Goal: Information Seeking & Learning: Learn about a topic

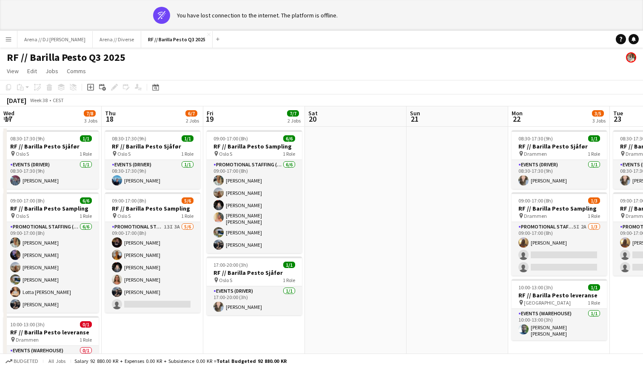
scroll to position [0, 292]
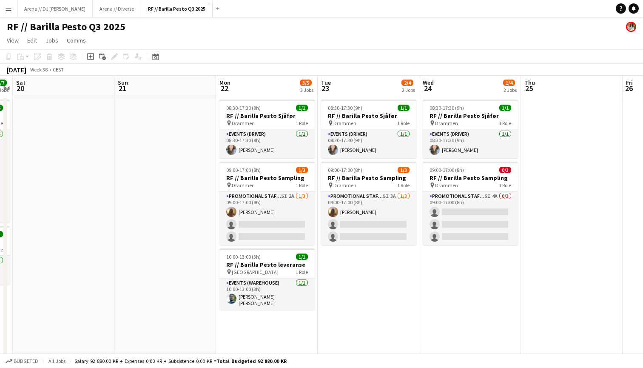
click at [213, 47] on app-page-menu "View Day view expanded Day view collapsed Month view Date picker Jump to today …" at bounding box center [321, 41] width 643 height 16
click at [207, 3] on app-icon "Close" at bounding box center [208, 3] width 3 height 3
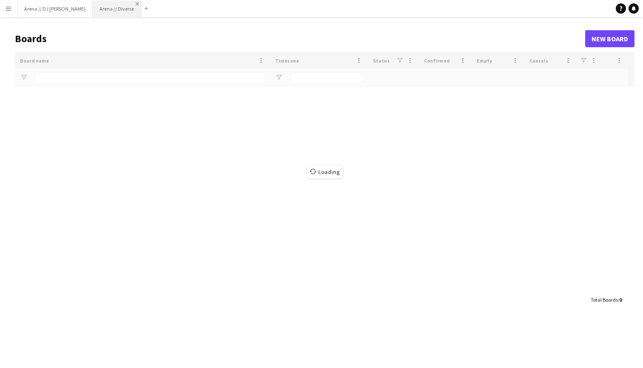
click at [136, 3] on app-icon "Close" at bounding box center [137, 3] width 3 height 3
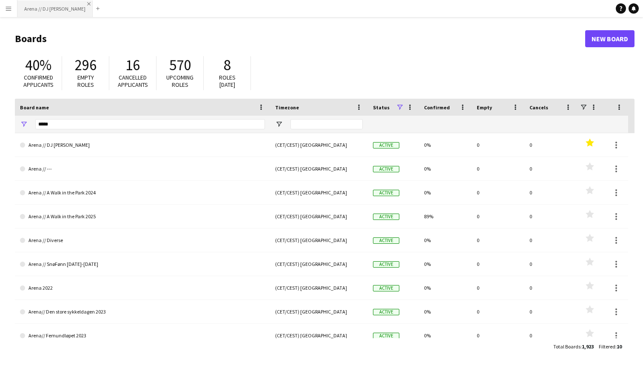
click at [87, 3] on app-icon "Close" at bounding box center [88, 3] width 3 height 3
click at [11, 3] on button "Menu" at bounding box center [8, 8] width 17 height 17
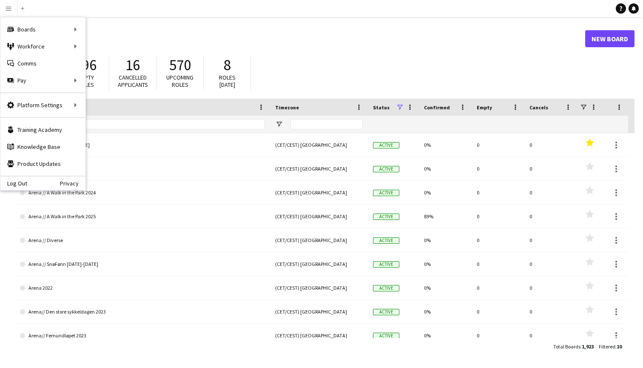
click at [150, 25] on main "Boards New Board 40% Confirmed applicants 296 Empty roles 16 Cancelled applican…" at bounding box center [321, 192] width 643 height 350
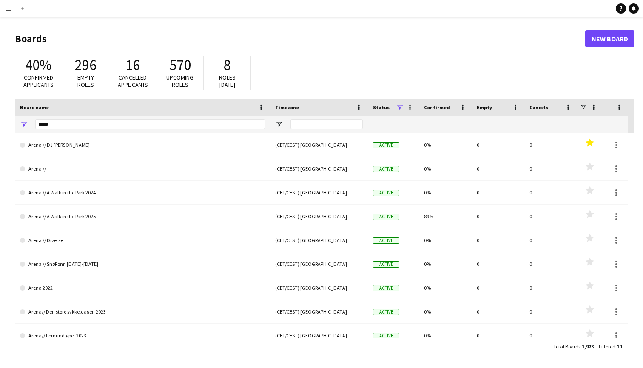
click at [93, 117] on div "*****" at bounding box center [150, 124] width 230 height 17
click at [90, 120] on input "*****" at bounding box center [150, 124] width 230 height 10
click at [47, 125] on input "*****" at bounding box center [150, 124] width 230 height 10
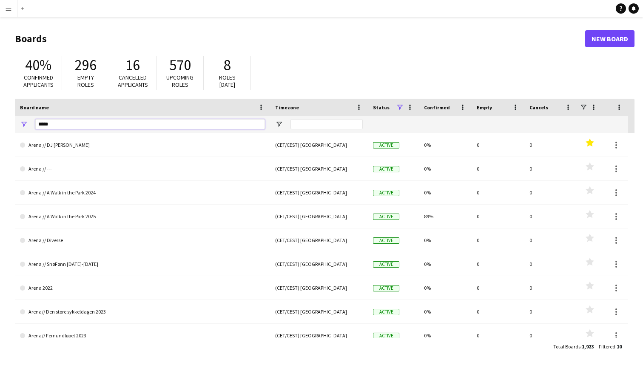
click at [47, 125] on input "*****" at bounding box center [150, 124] width 230 height 10
click at [315, 58] on div "40% Confirmed applicants 296 Empty roles 16 Cancelled applicants 570 Upcoming r…" at bounding box center [324, 75] width 619 height 47
click at [53, 125] on input "*****" at bounding box center [150, 124] width 230 height 10
type input "*"
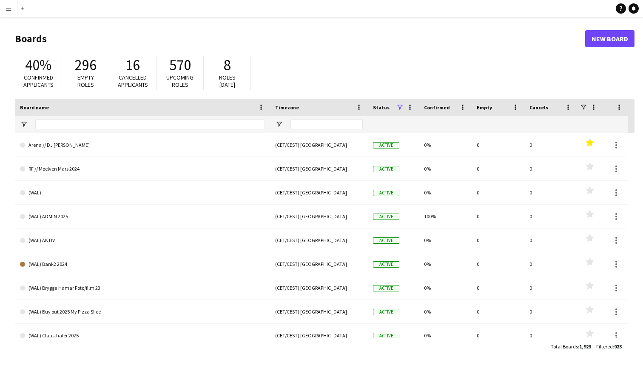
click at [370, 28] on header "Boards New Board" at bounding box center [324, 39] width 619 height 26
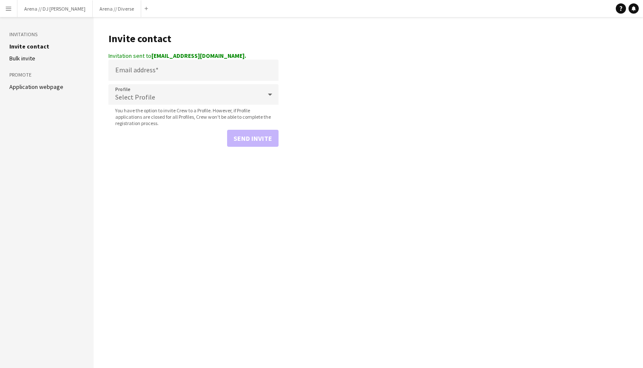
click at [9, 9] on app-icon "Menu" at bounding box center [8, 8] width 7 height 7
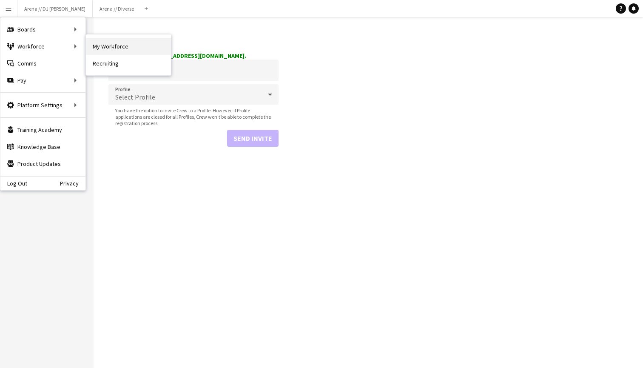
click at [119, 43] on link "My Workforce" at bounding box center [128, 46] width 85 height 17
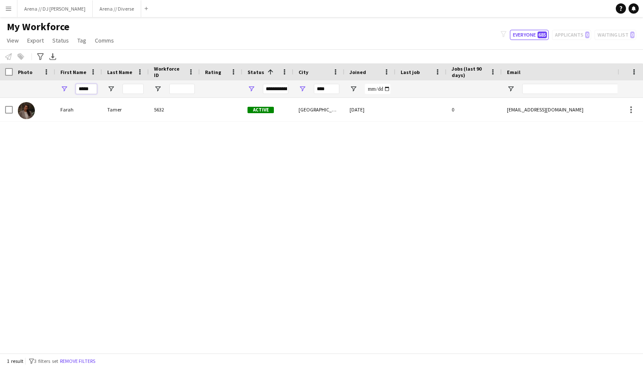
click at [87, 88] on input "*****" at bounding box center [86, 89] width 21 height 10
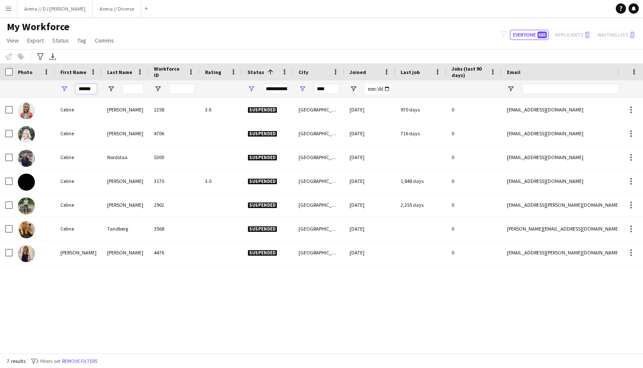
type input "******"
click at [136, 87] on input "Last Name Filter Input" at bounding box center [132, 89] width 21 height 10
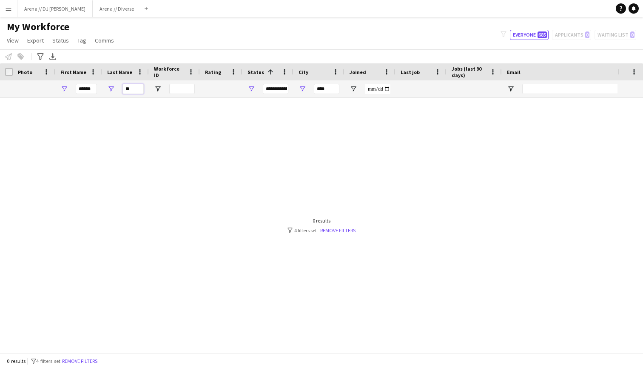
type input "*"
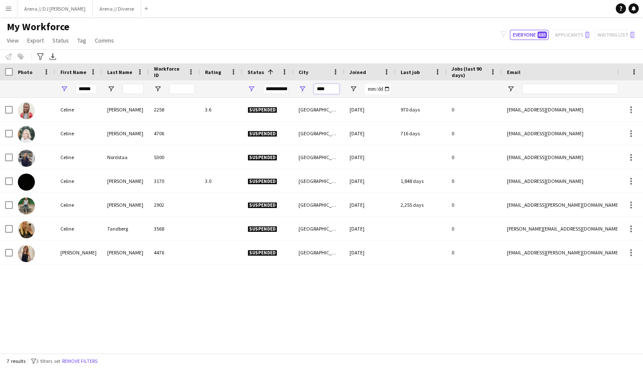
click at [332, 88] on input "****" at bounding box center [327, 89] width 26 height 10
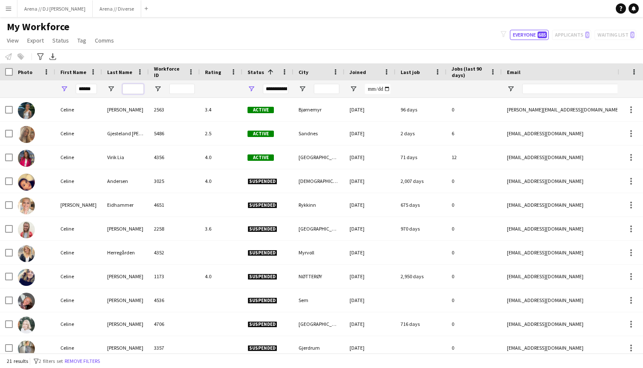
click at [133, 91] on input "Last Name Filter Input" at bounding box center [132, 89] width 21 height 10
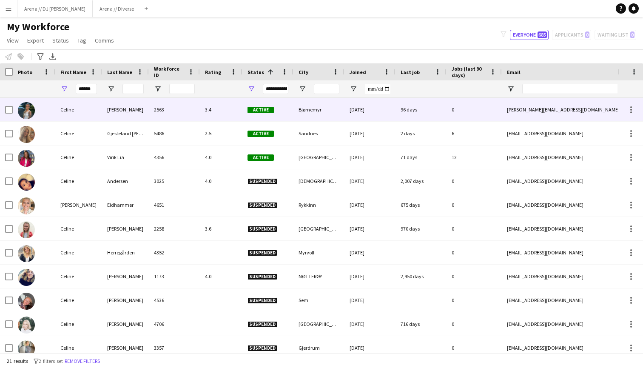
click at [37, 111] on div at bounding box center [34, 109] width 43 height 23
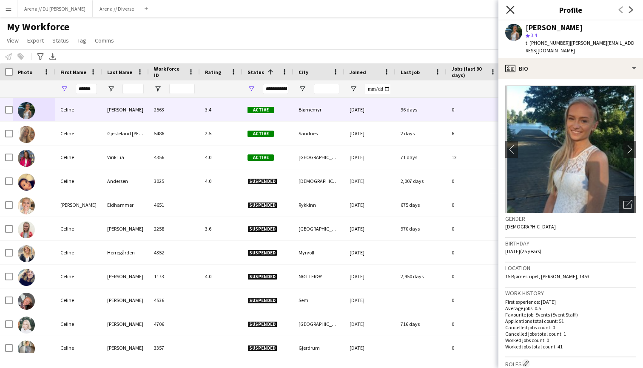
click at [509, 6] on icon "Close pop-in" at bounding box center [510, 10] width 8 height 8
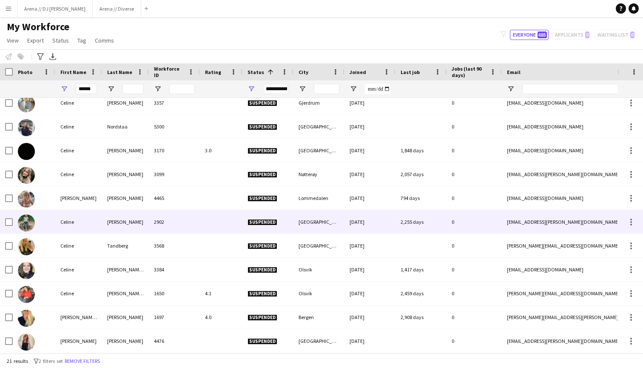
scroll to position [245, 0]
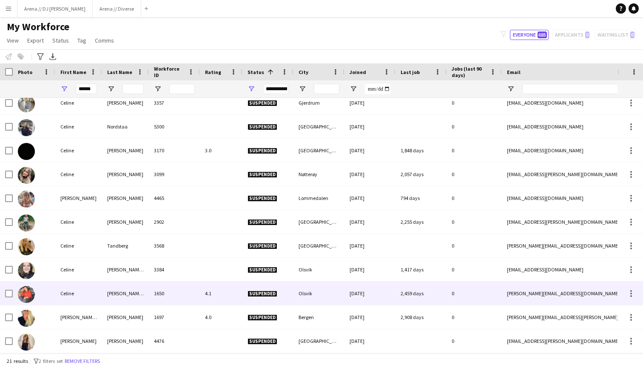
click at [30, 290] on img at bounding box center [26, 294] width 17 height 17
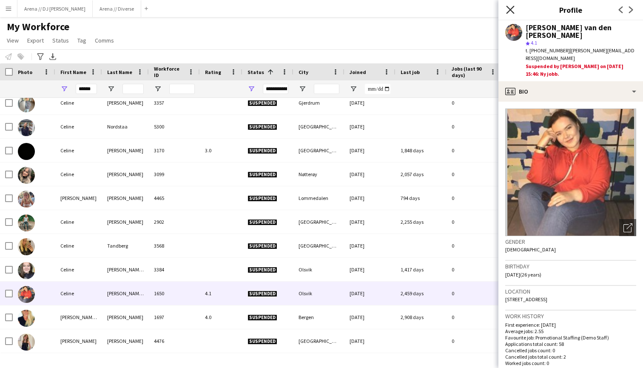
click at [509, 8] on icon at bounding box center [510, 10] width 8 height 8
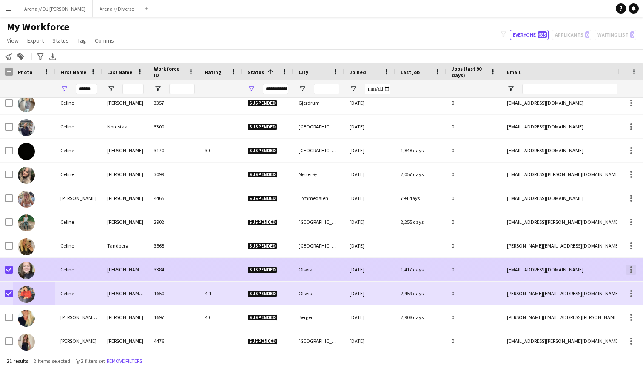
click at [630, 270] on div at bounding box center [631, 269] width 10 height 10
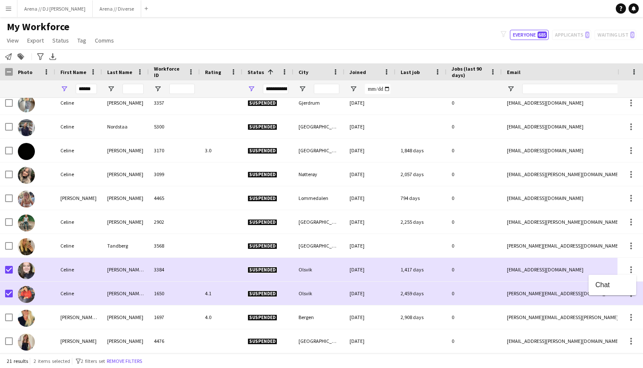
click at [34, 265] on div at bounding box center [321, 184] width 643 height 368
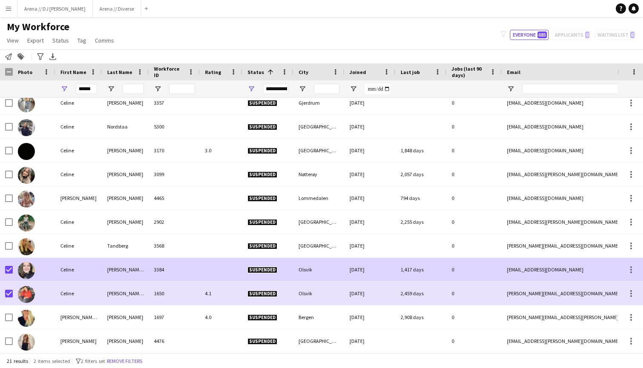
click at [20, 269] on img at bounding box center [26, 270] width 17 height 17
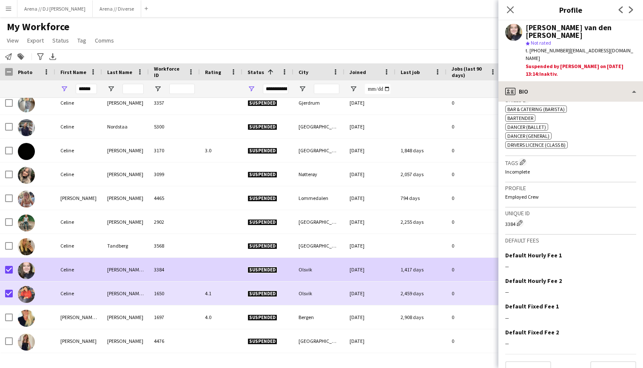
scroll to position [313, 0]
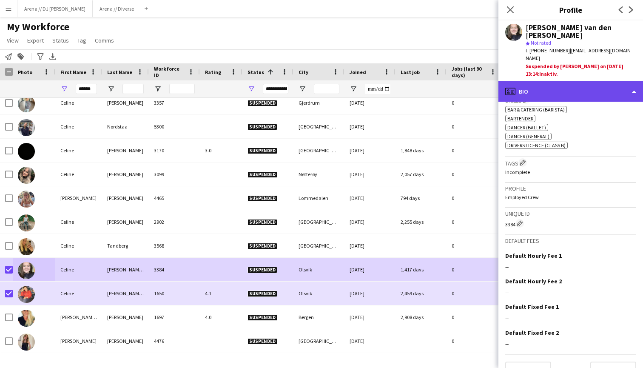
click at [612, 81] on div "profile Bio" at bounding box center [570, 91] width 145 height 20
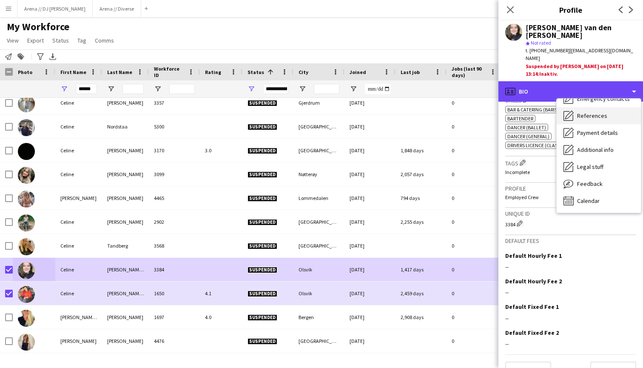
scroll to position [80, 0]
click at [617, 81] on div "profile Bio" at bounding box center [570, 91] width 145 height 20
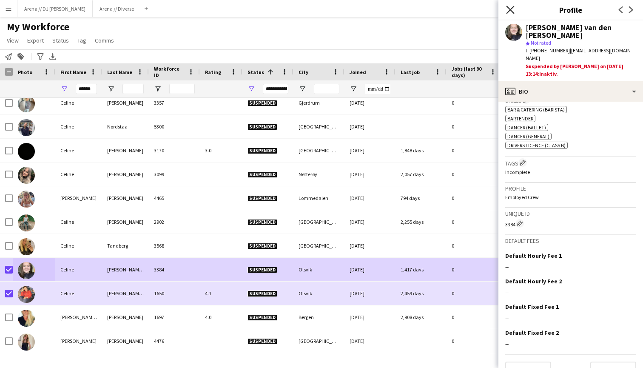
click at [508, 10] on icon "Close pop-in" at bounding box center [510, 10] width 8 height 8
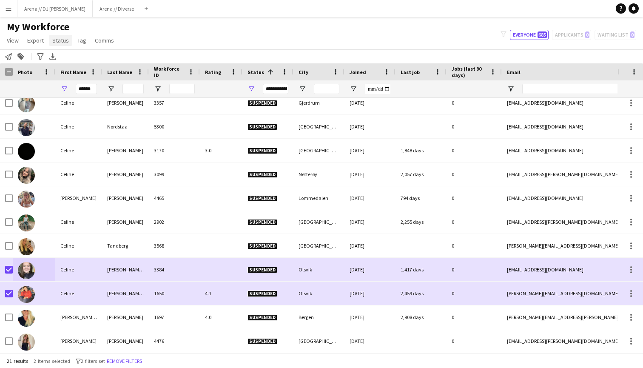
click at [66, 37] on span "Status" at bounding box center [60, 41] width 17 height 8
click at [59, 61] on span "Edit" at bounding box center [61, 59] width 10 height 8
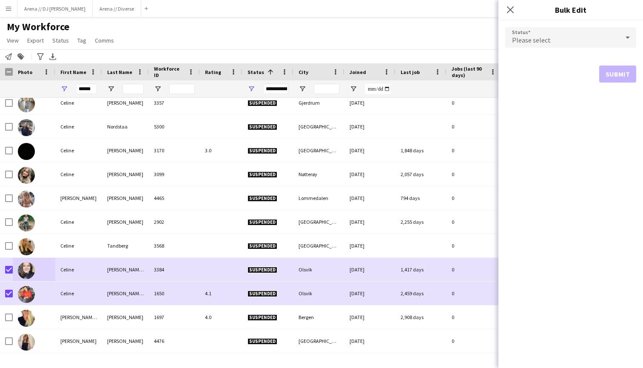
click at [565, 40] on div "Please select" at bounding box center [562, 37] width 114 height 20
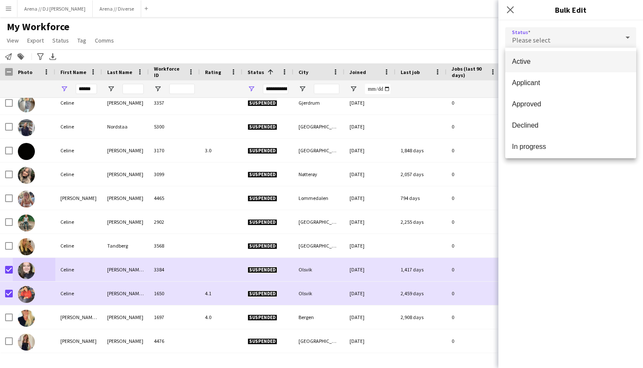
scroll to position [0, 0]
click at [510, 14] on div at bounding box center [321, 184] width 643 height 368
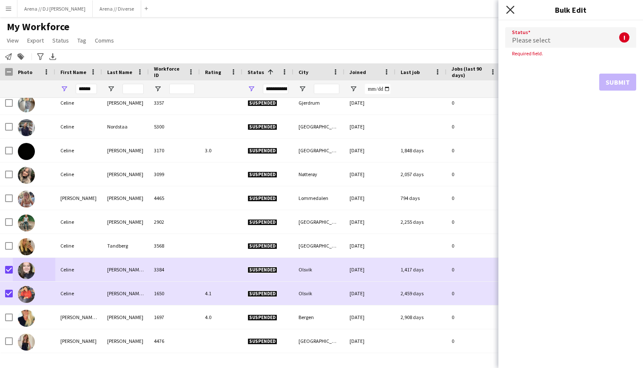
click at [511, 6] on icon "Close pop-in" at bounding box center [510, 10] width 8 height 8
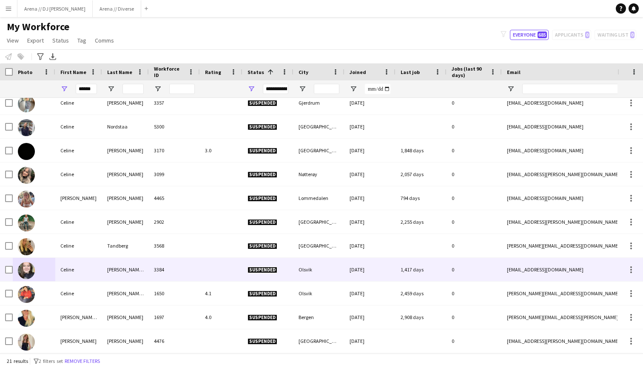
click at [58, 267] on div "Celine" at bounding box center [78, 269] width 47 height 23
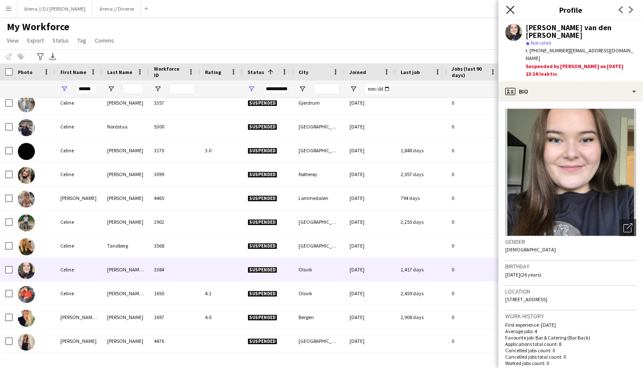
click at [512, 12] on icon "Close pop-in" at bounding box center [510, 10] width 8 height 8
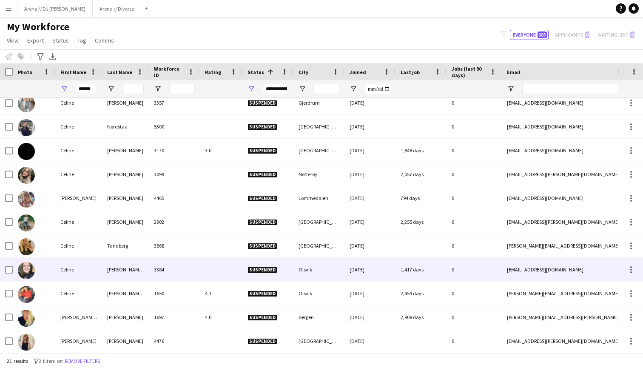
click at [28, 267] on img at bounding box center [26, 270] width 17 height 17
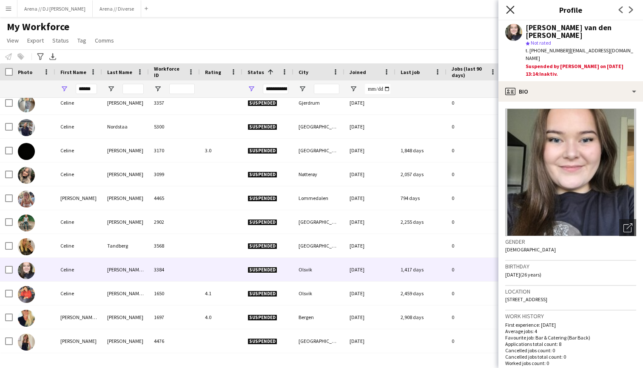
click at [511, 10] on icon "Close pop-in" at bounding box center [510, 10] width 8 height 8
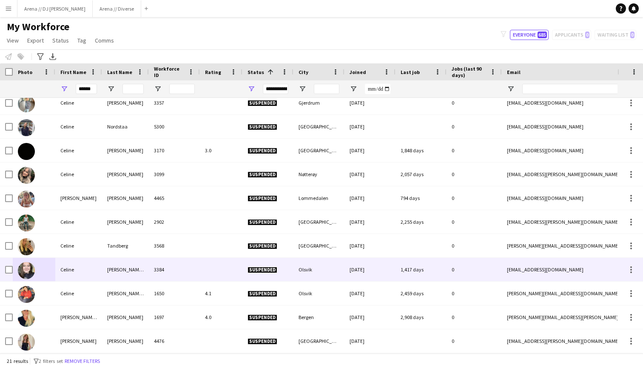
click at [28, 271] on img at bounding box center [26, 270] width 17 height 17
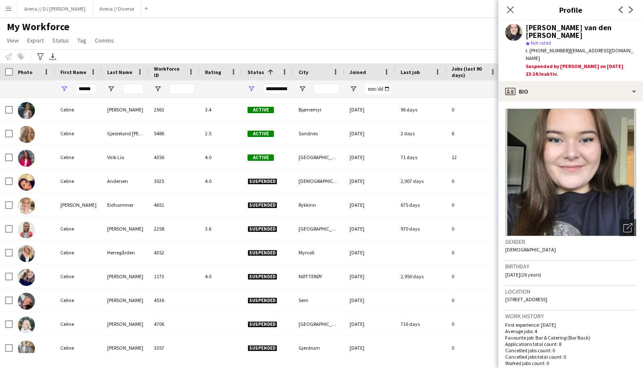
scroll to position [245, 0]
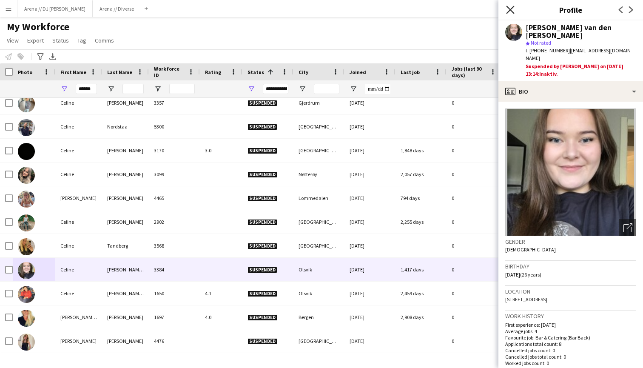
click at [513, 9] on icon "Close pop-in" at bounding box center [510, 10] width 8 height 8
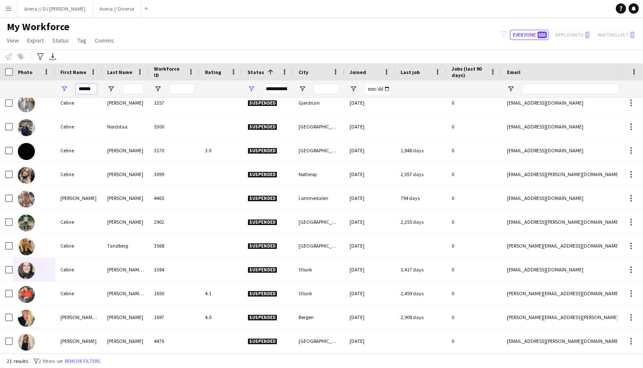
click at [86, 89] on input "******" at bounding box center [86, 89] width 21 height 10
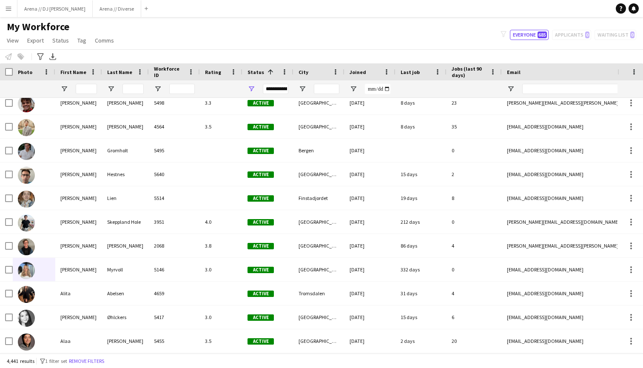
click at [187, 33] on div "My Workforce View Views Default view New view Update view Delete view Edit name…" at bounding box center [321, 34] width 643 height 29
click at [88, 88] on input "First Name Filter Input" at bounding box center [86, 89] width 21 height 10
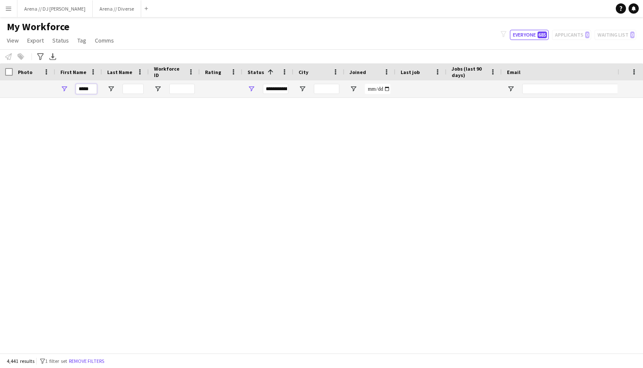
scroll to position [102, 0]
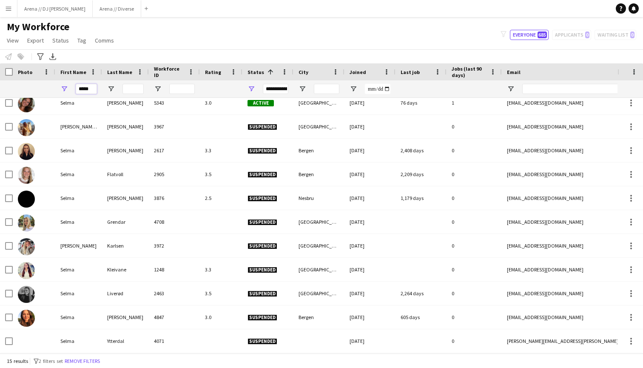
type input "*****"
click at [135, 88] on input "Last Name Filter Input" at bounding box center [132, 89] width 21 height 10
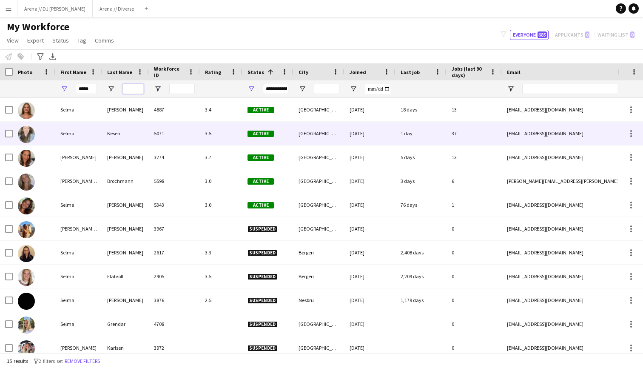
scroll to position [0, 0]
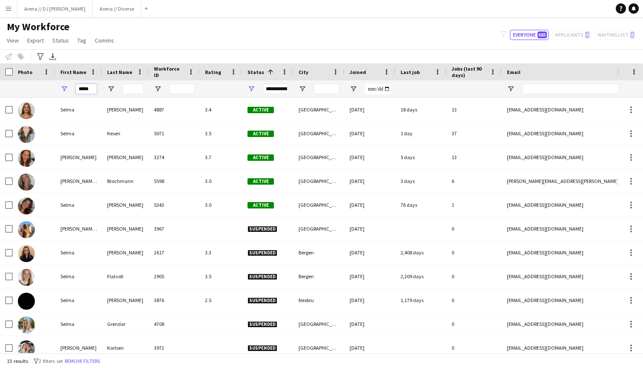
click at [91, 88] on input "*****" at bounding box center [86, 89] width 21 height 10
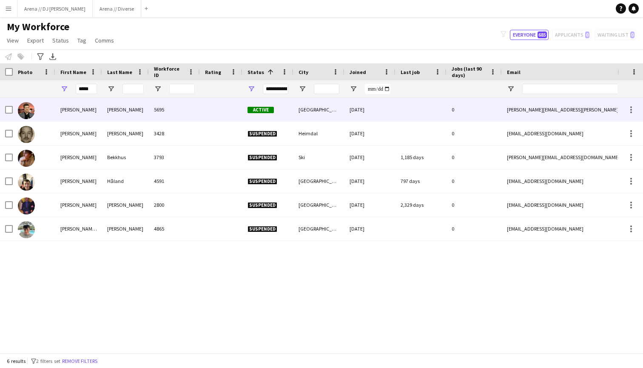
click at [26, 115] on img at bounding box center [26, 110] width 17 height 17
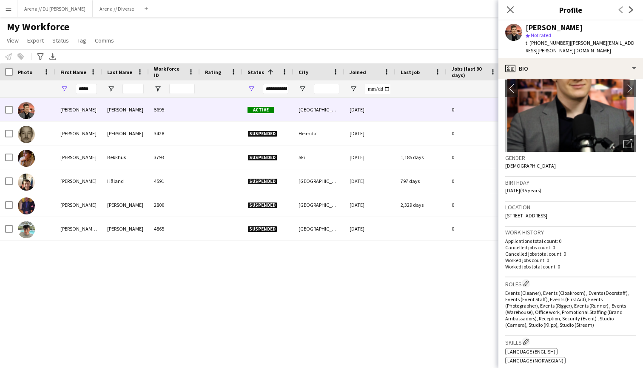
scroll to position [60, 0]
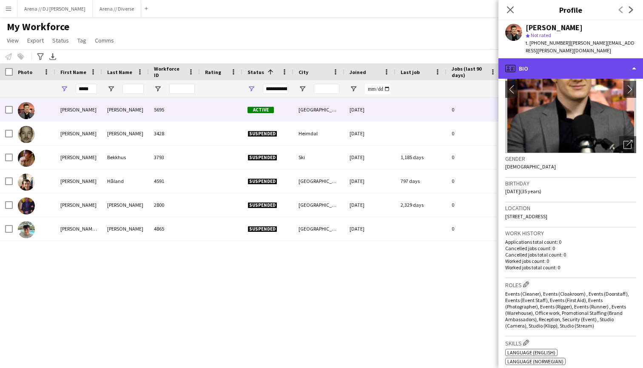
click at [605, 58] on div "profile Bio" at bounding box center [570, 68] width 145 height 20
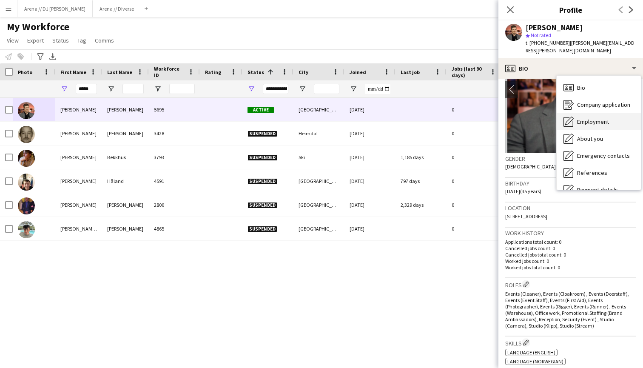
click at [600, 118] on span "Employment" at bounding box center [593, 122] width 32 height 8
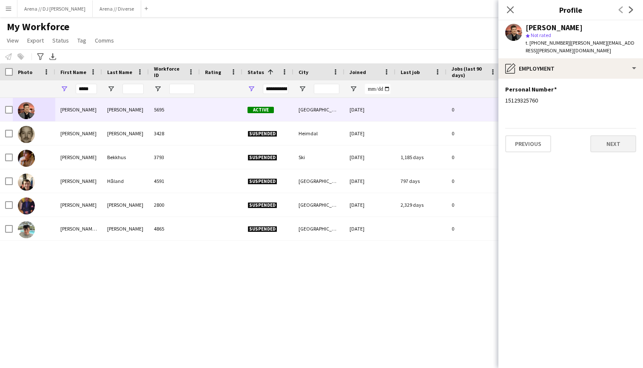
click at [611, 139] on button "Next" at bounding box center [613, 143] width 46 height 17
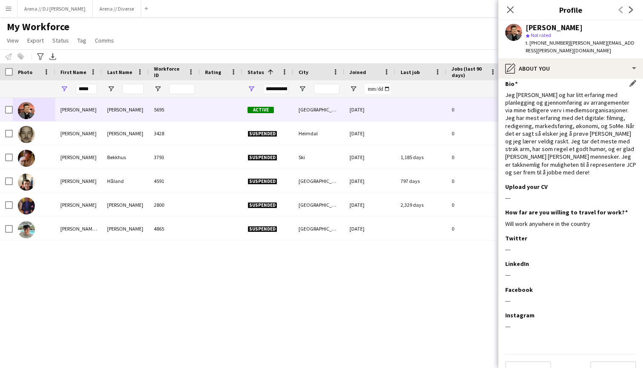
scroll to position [5, 0]
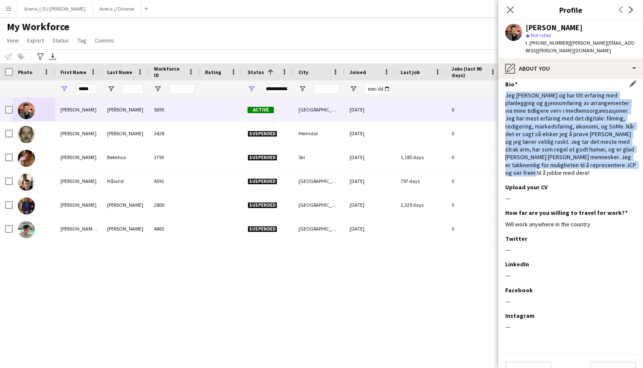
drag, startPoint x: 605, startPoint y: 154, endPoint x: 535, endPoint y: 81, distance: 101.9
click at [536, 81] on div "Bio Edit this field Jeg [PERSON_NAME] og har litt erfaring med planlegging og g…" at bounding box center [570, 131] width 131 height 103
copy div "Jeg [PERSON_NAME] og har litt erfaring med planlegging og gjennomføring av arra…"
click at [602, 158] on div "Jeg [PERSON_NAME] og har litt erfaring med planlegging og gjennomføring av arra…" at bounding box center [570, 133] width 131 height 85
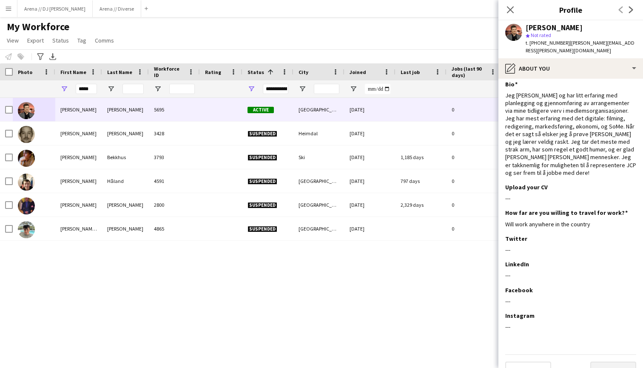
click at [618, 361] on button "Next" at bounding box center [613, 369] width 46 height 17
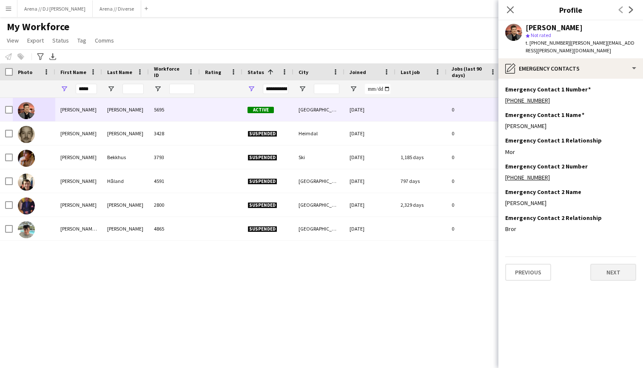
click at [602, 267] on button "Next" at bounding box center [613, 272] width 46 height 17
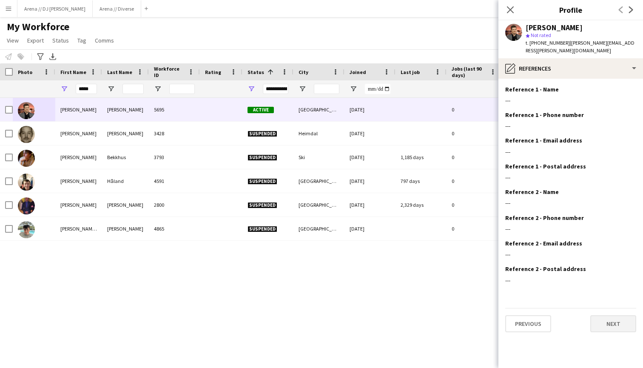
click at [618, 315] on button "Next" at bounding box center [613, 323] width 46 height 17
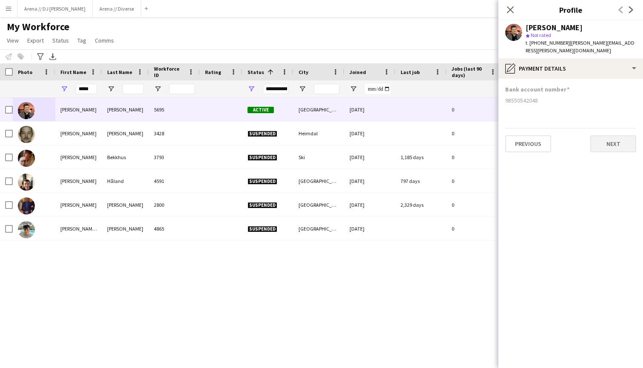
click at [613, 138] on button "Next" at bounding box center [613, 143] width 46 height 17
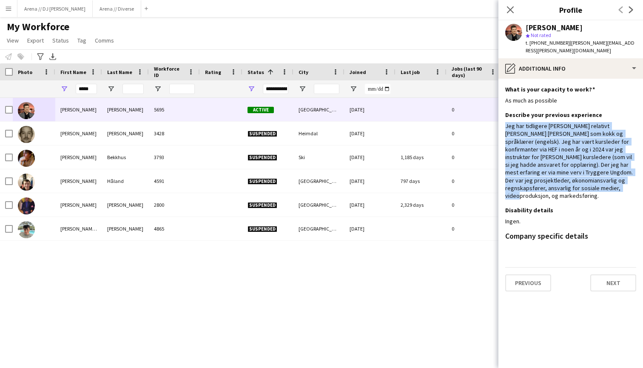
drag, startPoint x: 552, startPoint y: 179, endPoint x: 503, endPoint y: 119, distance: 77.9
click at [503, 119] on app-section-data-types "What is your capacity to work? Edit this field As much as possible Describe you…" at bounding box center [570, 223] width 145 height 289
copy div "Jeg har tidligere [PERSON_NAME] relativt [PERSON_NAME] [PERSON_NAME] som kokk o…"
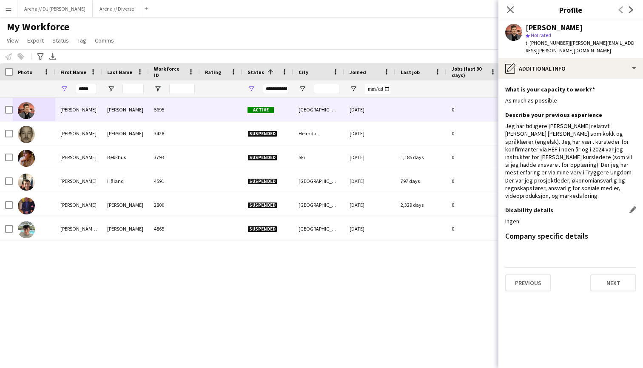
click at [579, 206] on div "Disability details Edit this field" at bounding box center [570, 210] width 131 height 8
click at [508, 9] on icon at bounding box center [510, 10] width 8 height 8
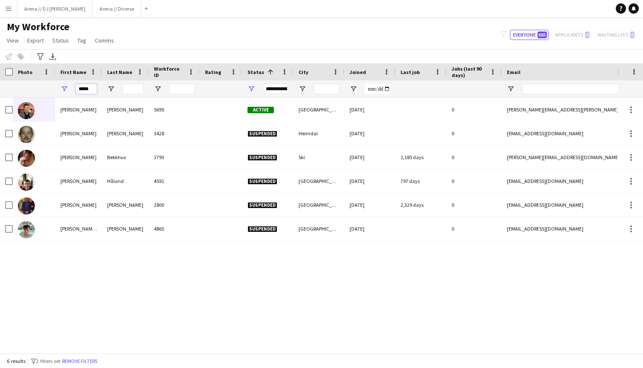
click at [86, 84] on input "*****" at bounding box center [86, 89] width 21 height 10
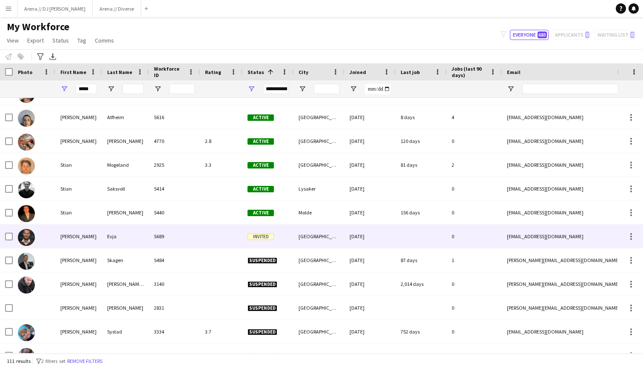
click at [25, 230] on img at bounding box center [26, 237] width 17 height 17
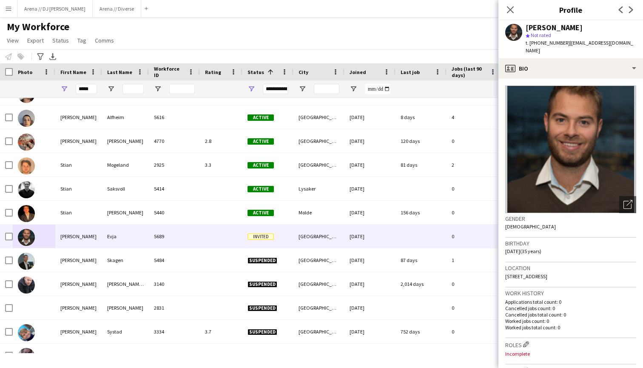
click at [587, 125] on img at bounding box center [570, 149] width 131 height 128
click at [629, 200] on icon "Open photos pop-in" at bounding box center [627, 204] width 9 height 9
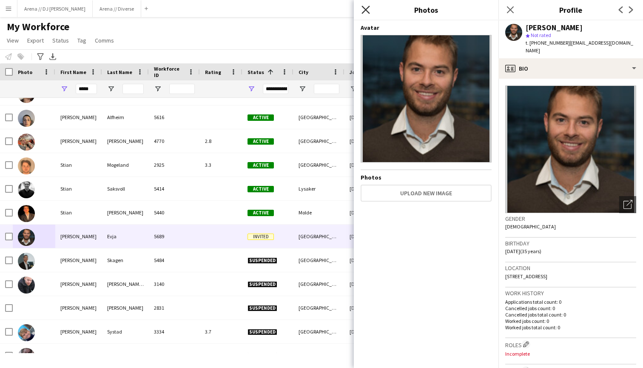
click at [368, 10] on icon "Close pop-in" at bounding box center [365, 10] width 8 height 8
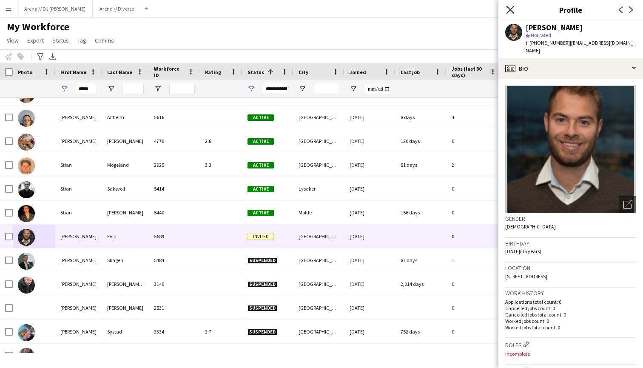
click at [510, 6] on icon "Close pop-in" at bounding box center [510, 10] width 8 height 8
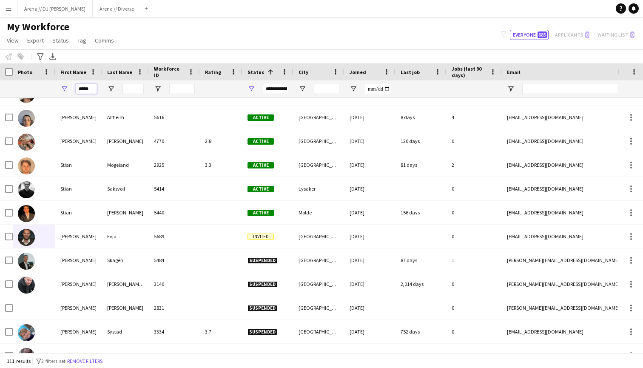
click at [92, 87] on input "*****" at bounding box center [86, 89] width 21 height 10
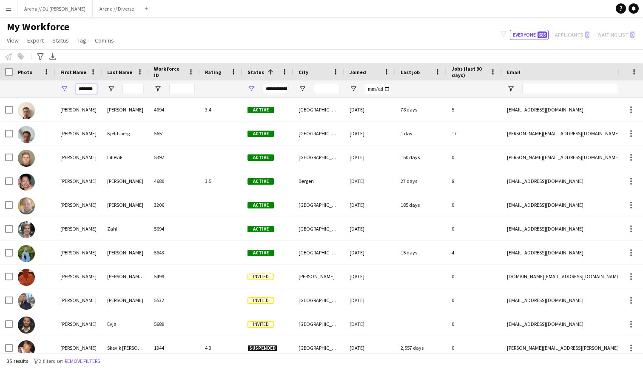
type input "*******"
click at [157, 48] on div "My Workforce View Views Default view New view Update view Delete view Edit name…" at bounding box center [321, 34] width 643 height 29
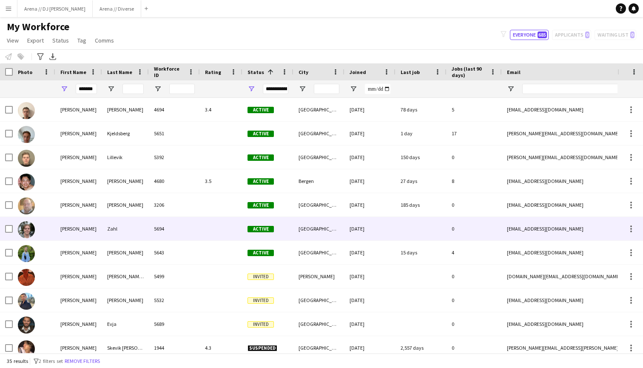
click at [24, 228] on img at bounding box center [26, 229] width 17 height 17
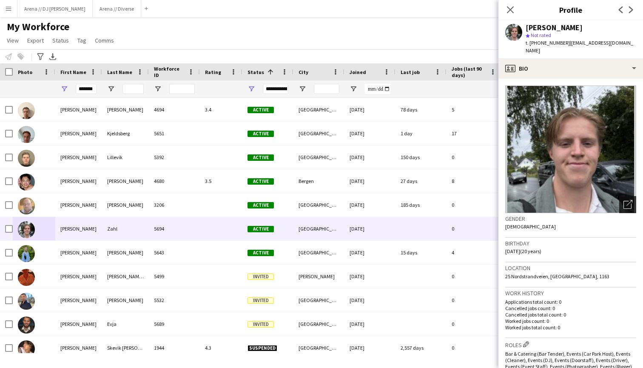
click at [627, 200] on icon "Open photos pop-in" at bounding box center [627, 204] width 9 height 9
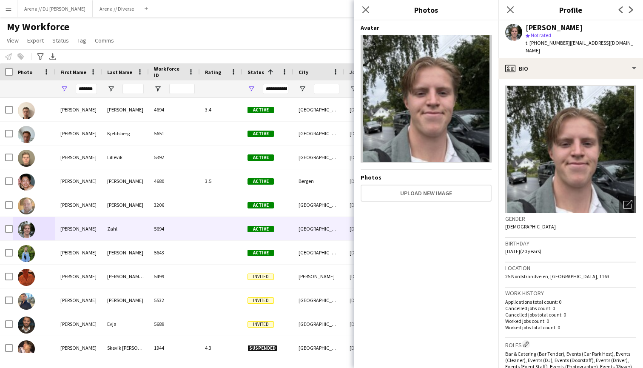
click at [371, 11] on div "Close pop-in" at bounding box center [366, 10] width 24 height 20
click at [367, 10] on icon "Close pop-in" at bounding box center [365, 10] width 8 height 8
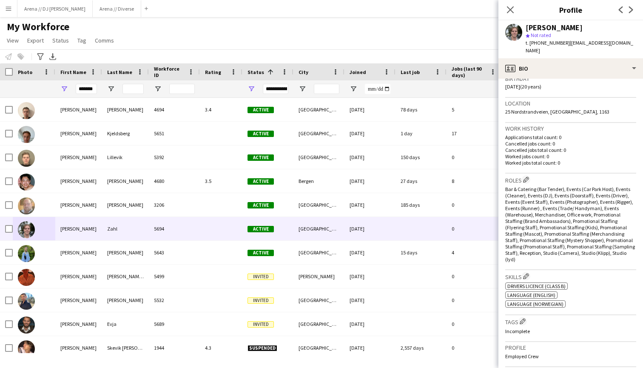
scroll to position [166, 0]
